Goal: Task Accomplishment & Management: Complete application form

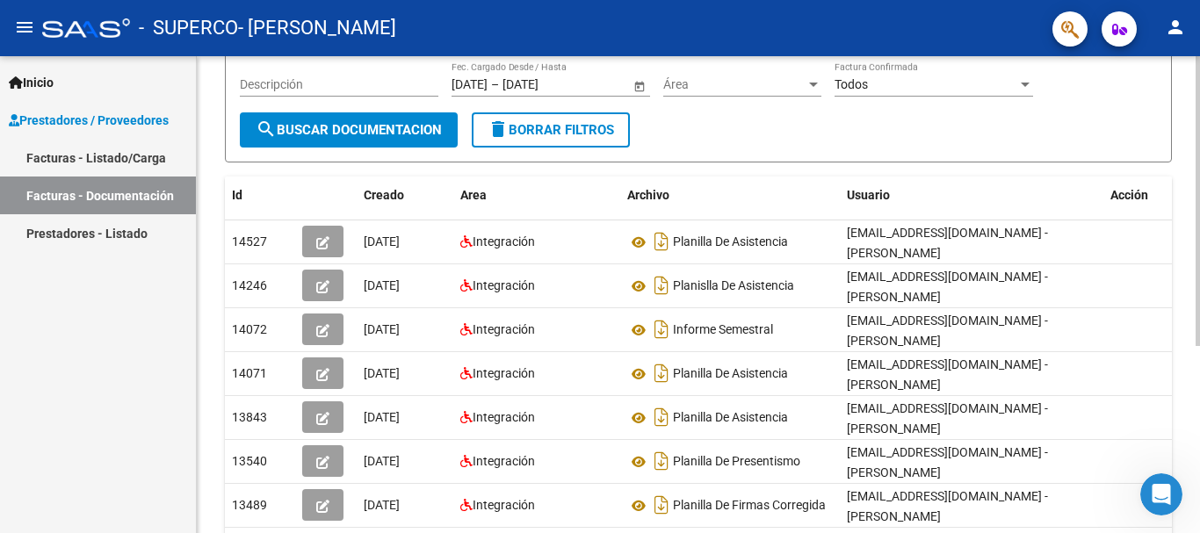
click at [1199, 309] on div at bounding box center [1197, 324] width 4 height 290
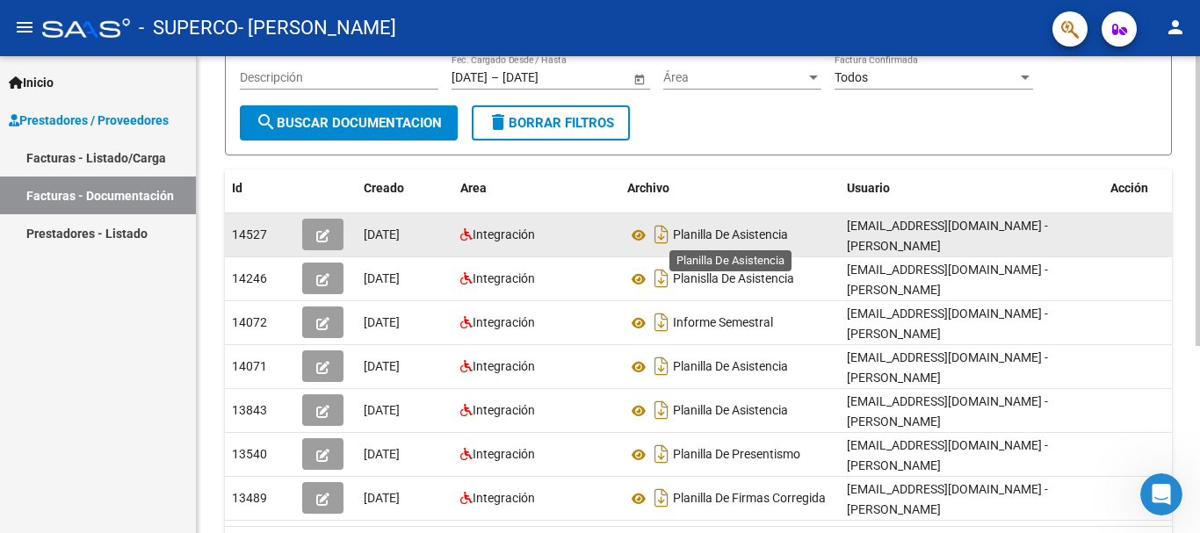
click at [701, 236] on span "Planilla De Asistencia" at bounding box center [730, 235] width 115 height 14
click at [635, 234] on icon at bounding box center [638, 235] width 23 height 21
click at [328, 232] on icon "button" at bounding box center [322, 235] width 13 height 13
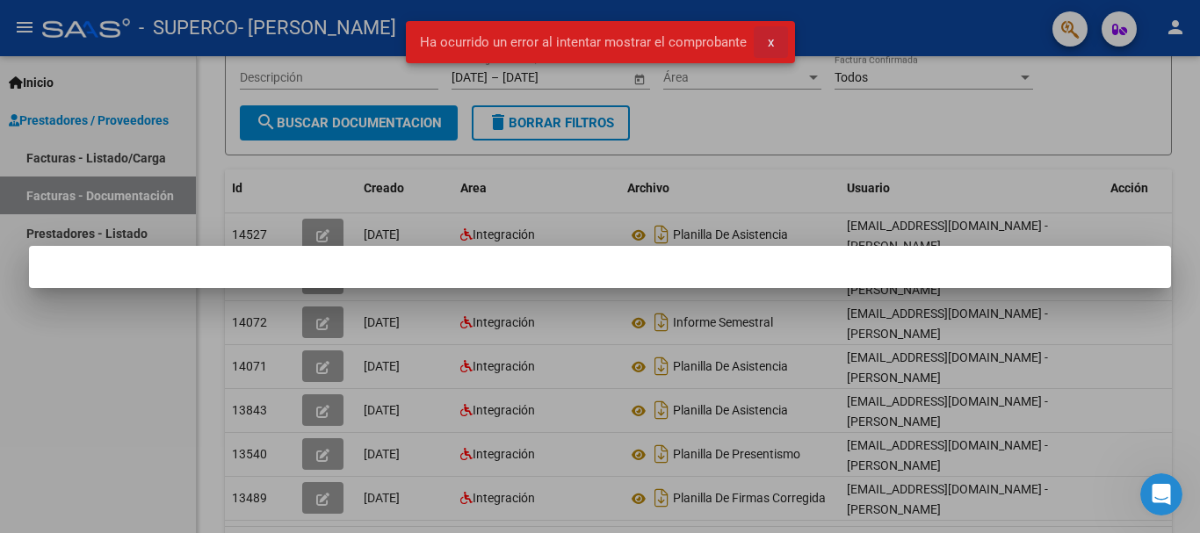
click at [769, 37] on span "x" at bounding box center [770, 42] width 6 height 16
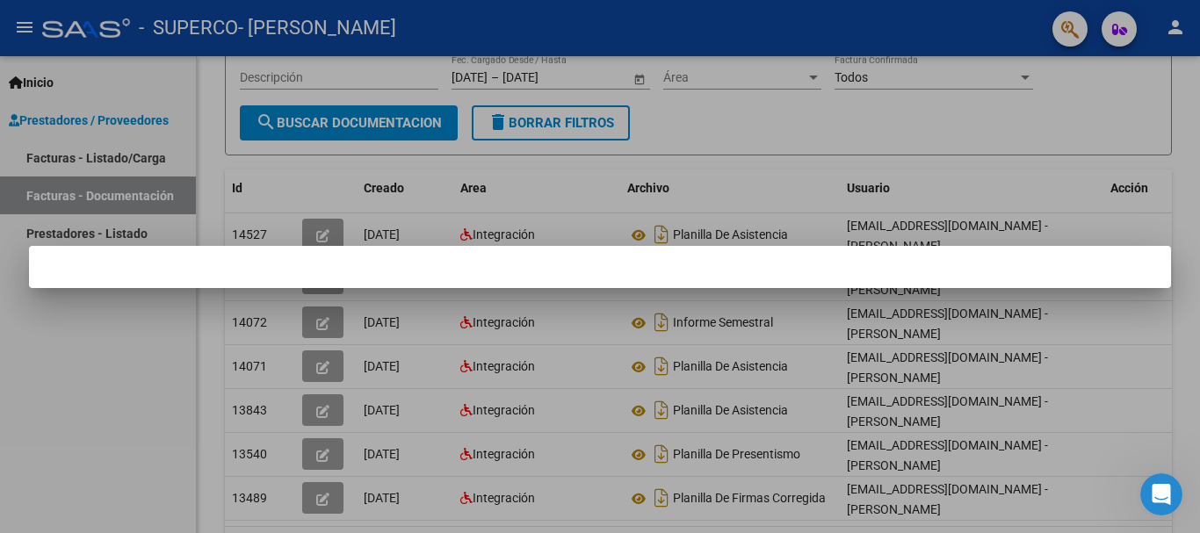
click at [903, 90] on div at bounding box center [600, 266] width 1200 height 533
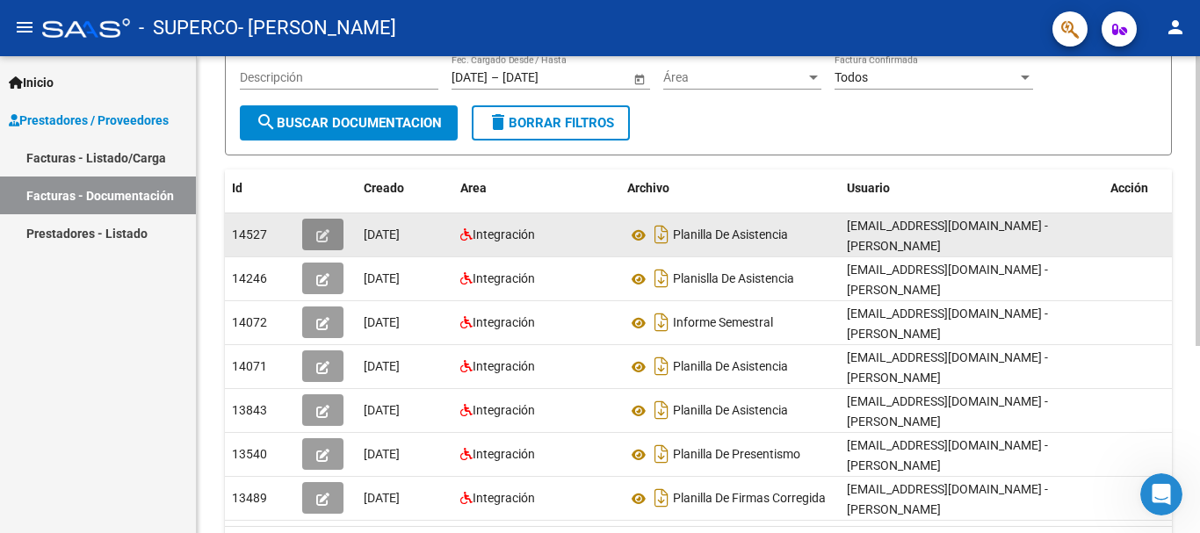
click at [328, 233] on icon "button" at bounding box center [322, 235] width 13 height 13
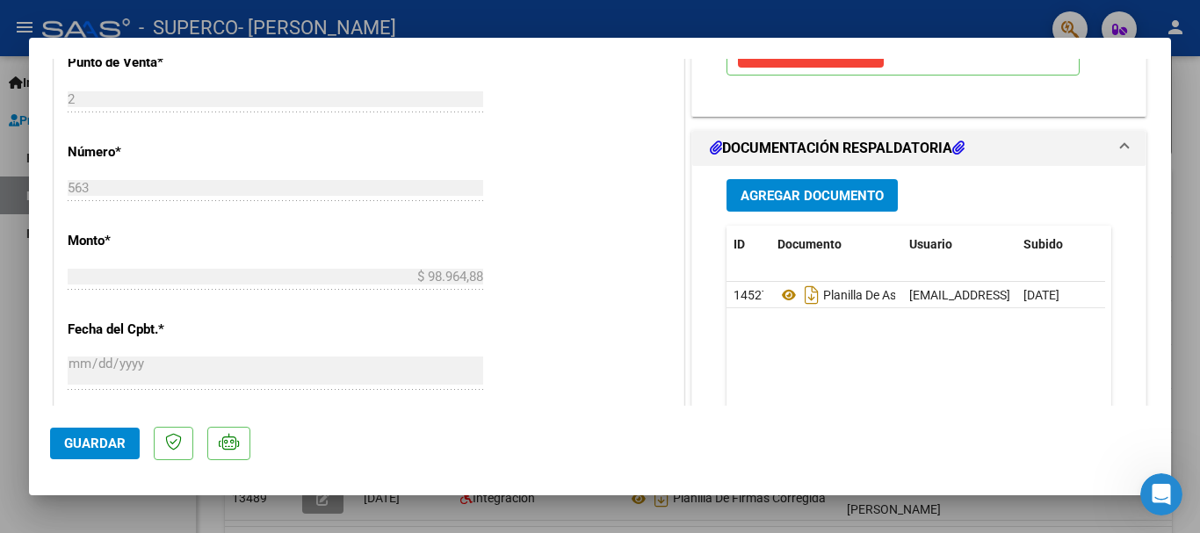
scroll to position [739, 0]
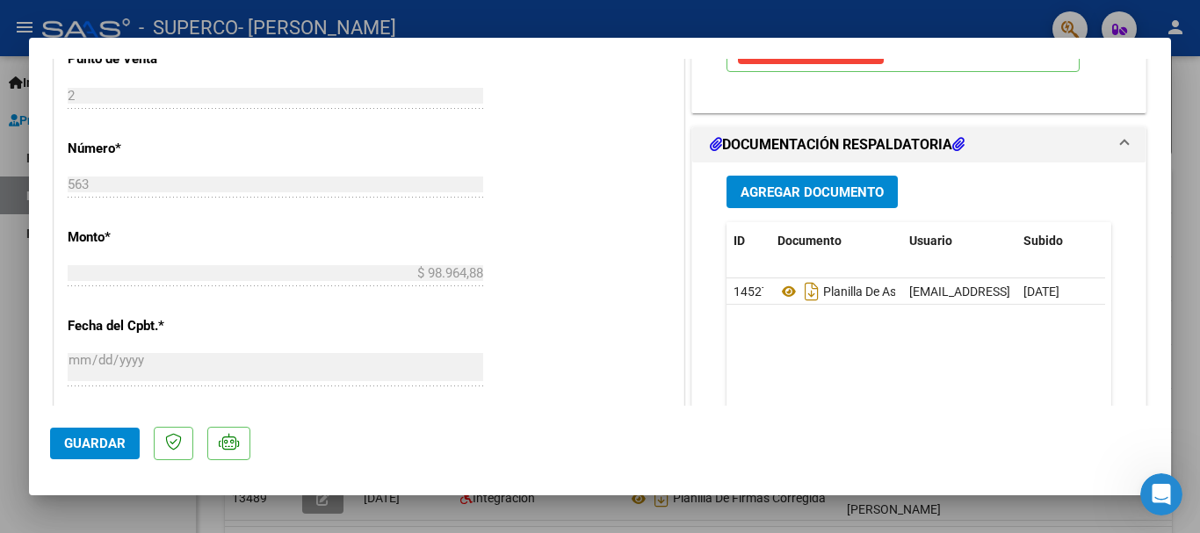
click at [837, 204] on button "Agregar Documento" at bounding box center [811, 192] width 171 height 32
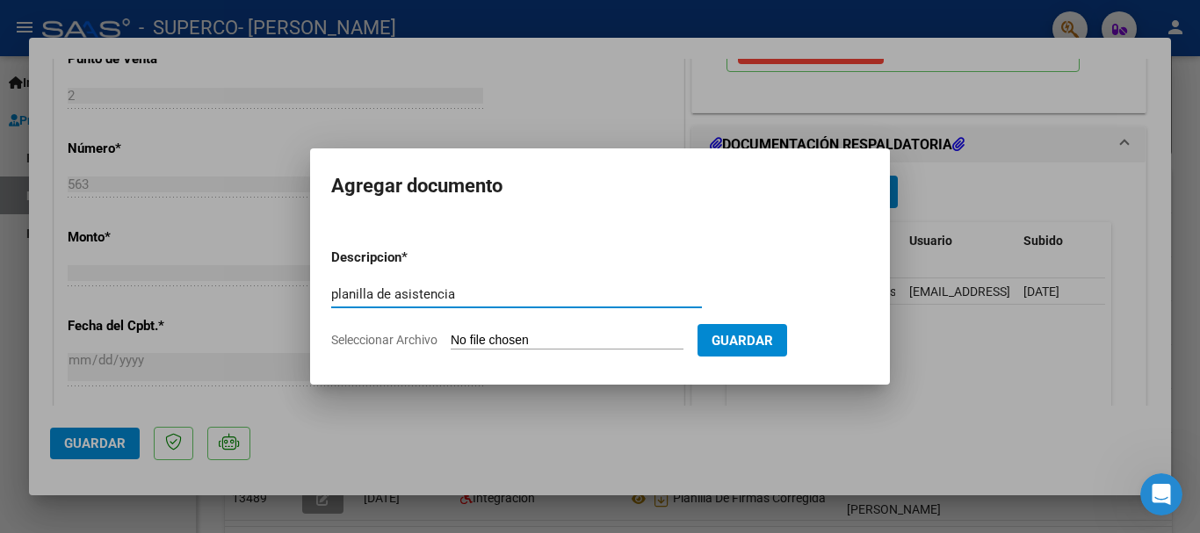
type input "planilla de asistencia"
click at [671, 351] on form "Descripcion * planilla de asistencia Escriba aquí una descripcion Seleccionar A…" at bounding box center [599, 298] width 537 height 128
click at [431, 341] on span "Seleccionar Archivo" at bounding box center [384, 340] width 106 height 14
click at [450, 341] on input "Seleccionar Archivo" at bounding box center [566, 341] width 233 height 17
type input "C:\fakepath\CamScanner [DATE] 14.33.pdf"
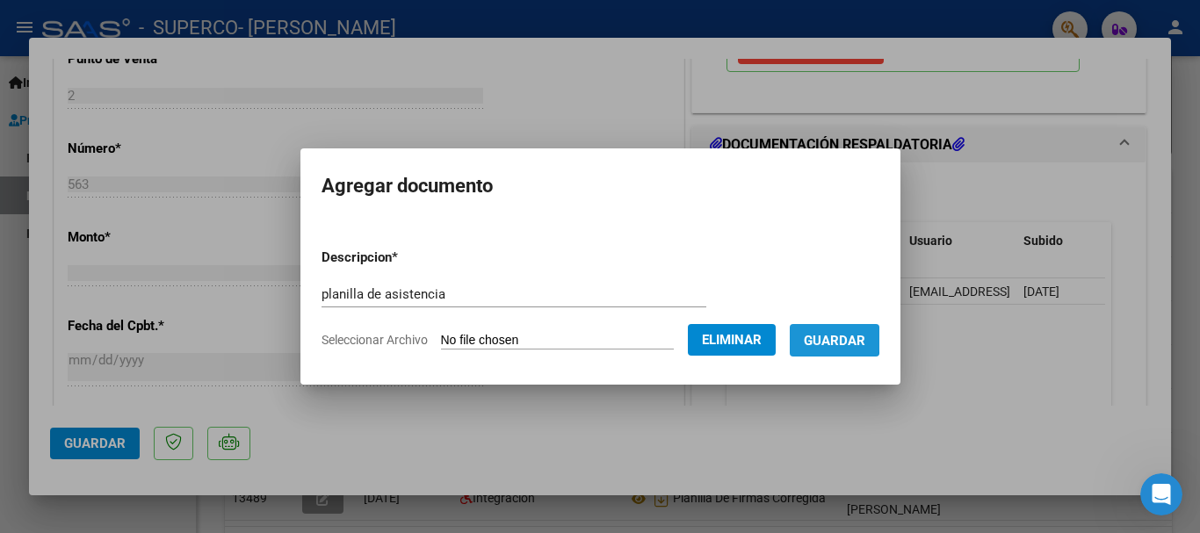
click at [831, 339] on span "Guardar" at bounding box center [834, 341] width 61 height 16
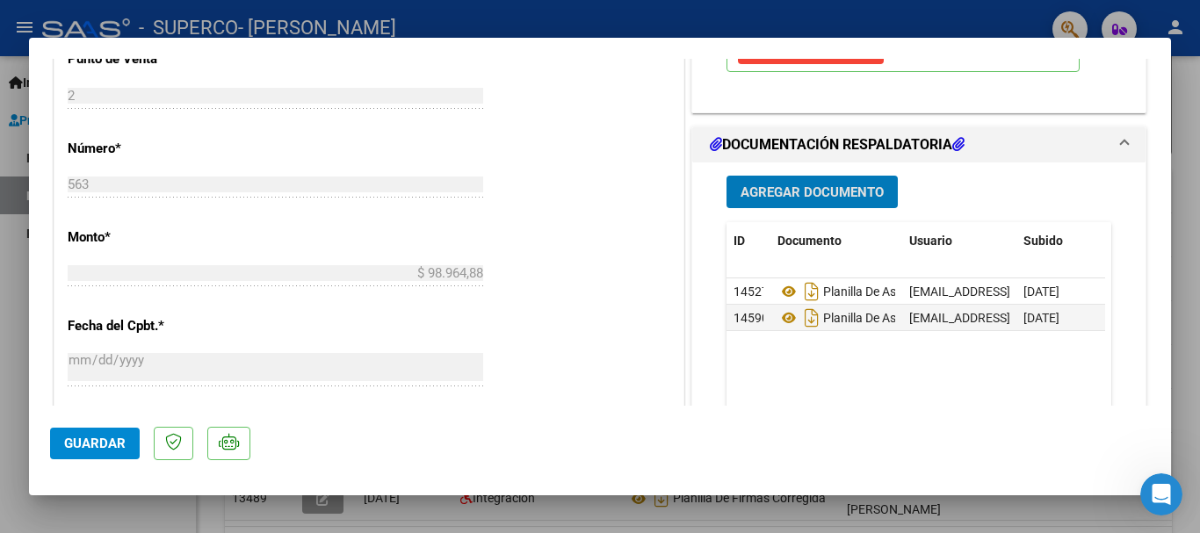
click at [98, 439] on span "Guardar" at bounding box center [94, 444] width 61 height 16
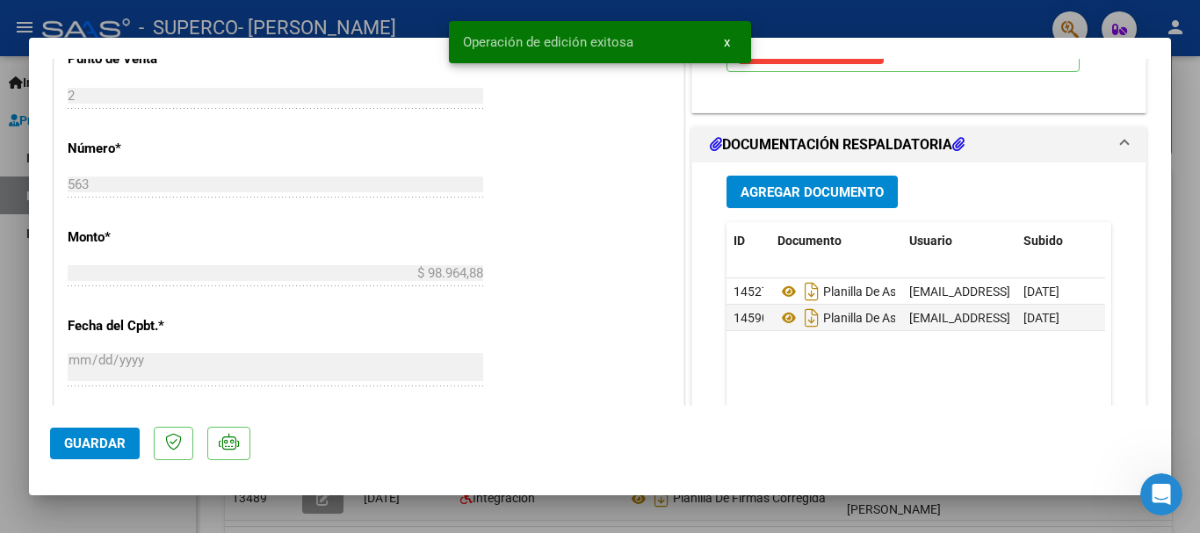
click at [1199, 183] on div at bounding box center [600, 266] width 1200 height 533
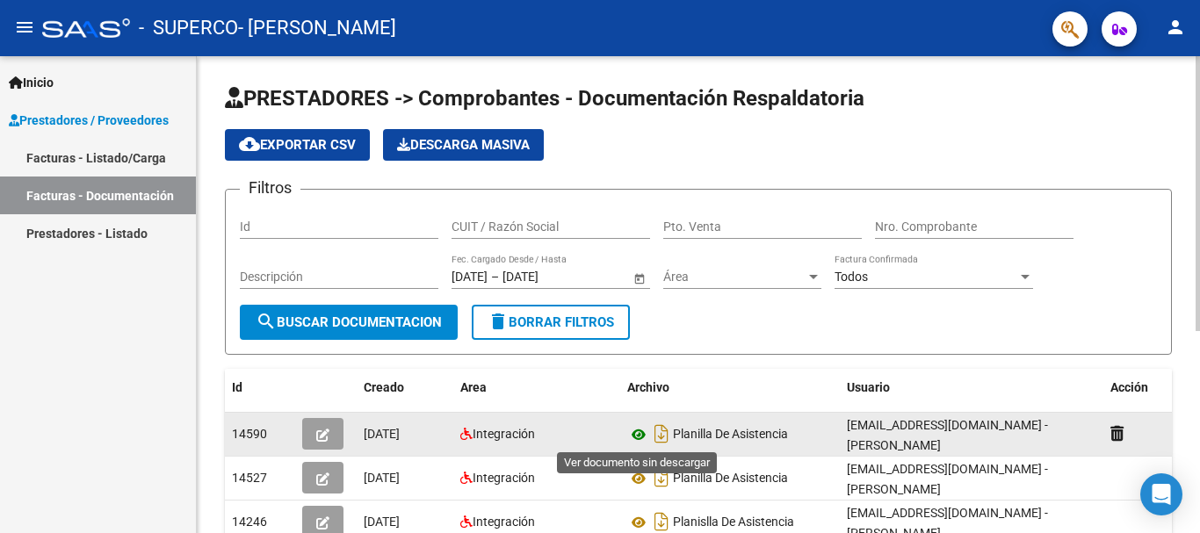
click at [635, 431] on icon at bounding box center [638, 434] width 23 height 21
